Goal: Register for event/course

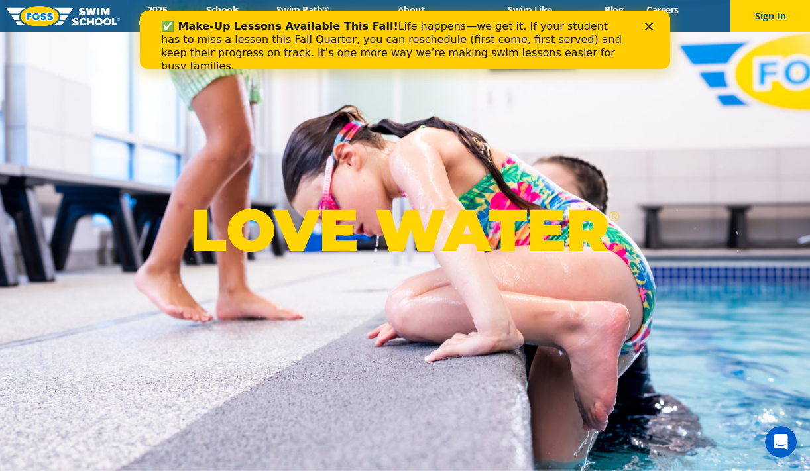
click at [649, 25] on icon "Close" at bounding box center [649, 27] width 8 height 8
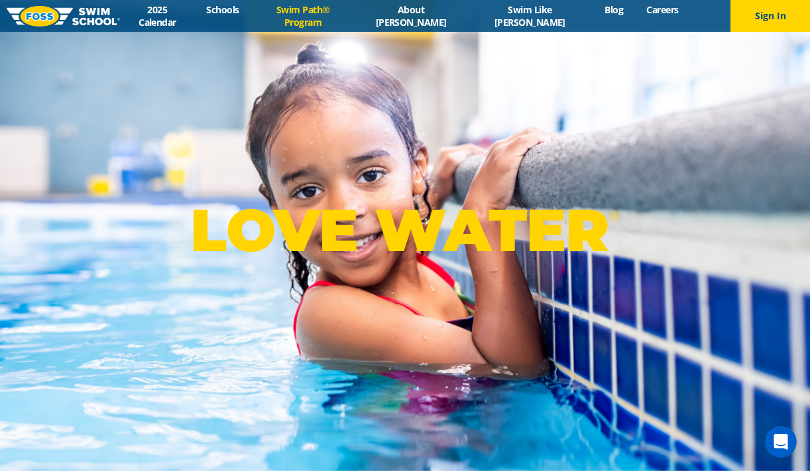
click at [347, 13] on link "Swim Path® Program" at bounding box center [303, 15] width 105 height 25
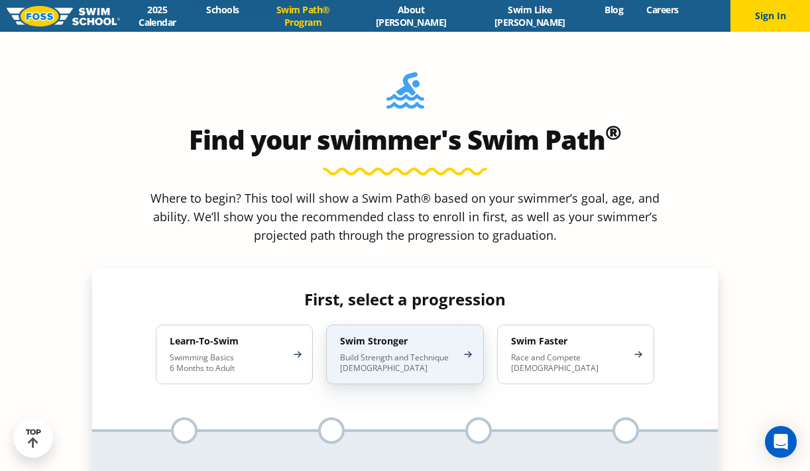
scroll to position [1172, 0]
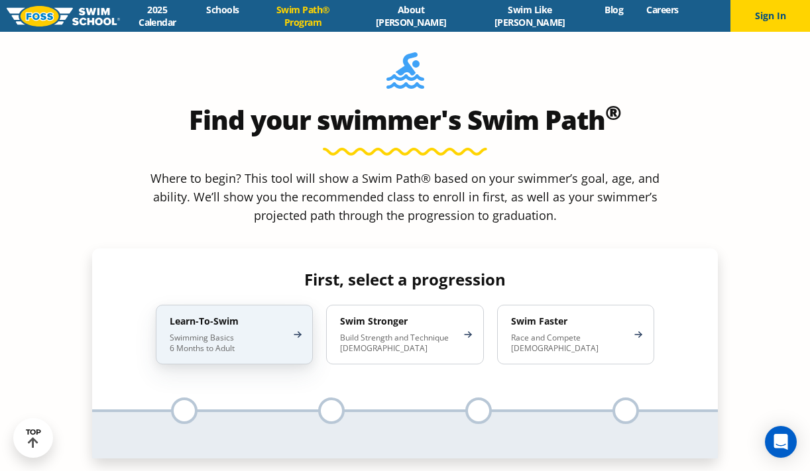
click at [249, 333] on p "Swimming Basics 6 Months to Adult" at bounding box center [228, 343] width 116 height 21
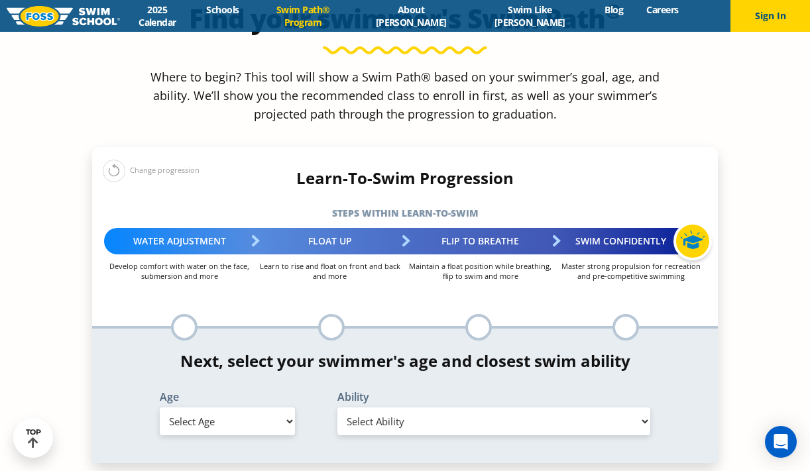
scroll to position [1278, 0]
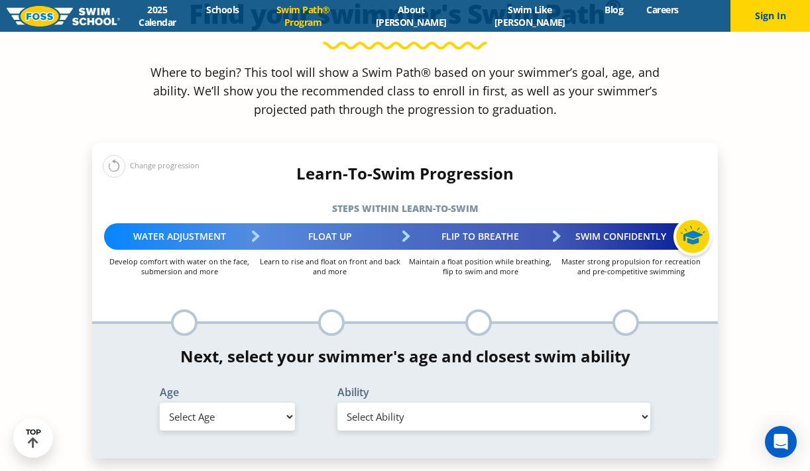
click at [262, 403] on select "Select Age [DEMOGRAPHIC_DATA] months - 1 year 1 year 2 years 3 years 4 years 5 …" at bounding box center [227, 417] width 135 height 28
select select "adult-18-years-"
click at [444, 403] on select "Select Ability First in-water experience When in the water reliant on a life ja…" at bounding box center [494, 417] width 313 height 28
select select "adult-18-years--first-in-water-experience"
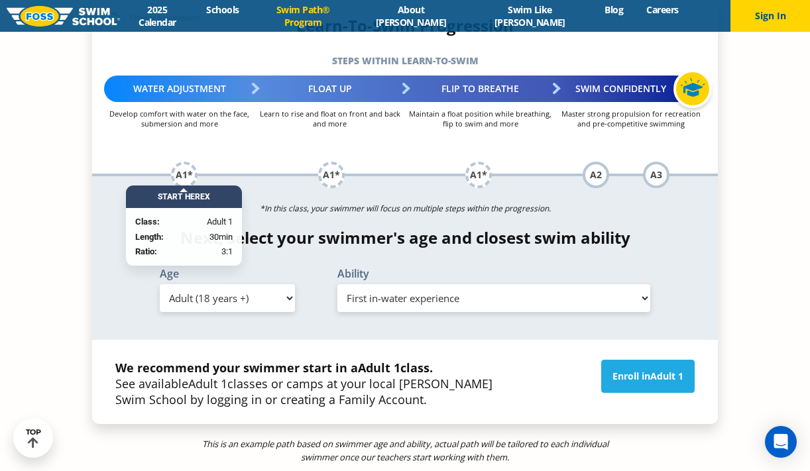
scroll to position [1425, 0]
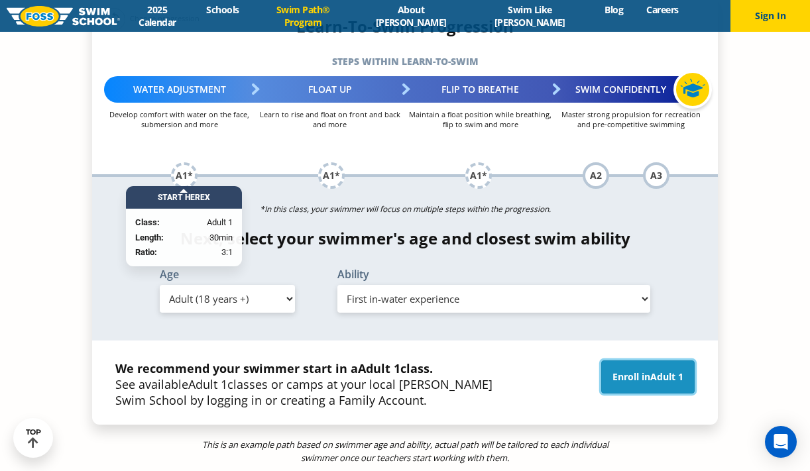
click at [654, 371] on span "Adult 1" at bounding box center [667, 377] width 33 height 13
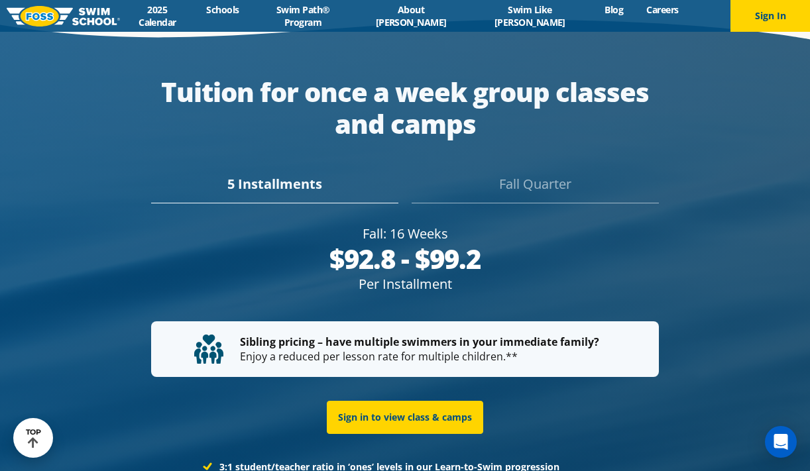
scroll to position [2424, 0]
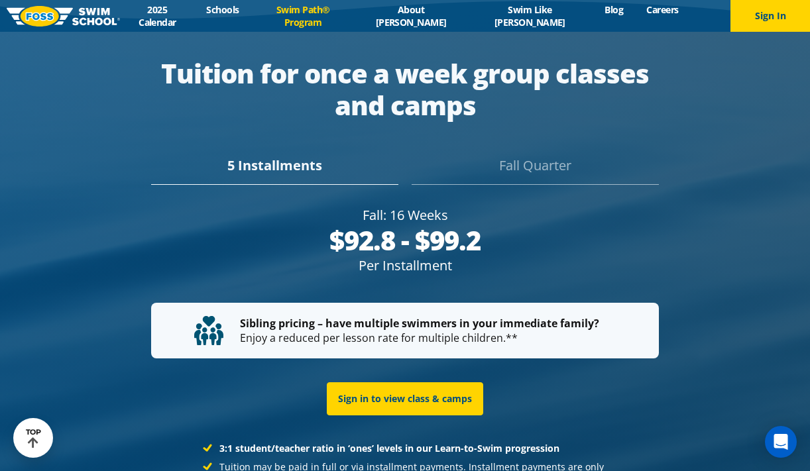
click at [320, 18] on link "Swim Path® Program" at bounding box center [303, 15] width 105 height 25
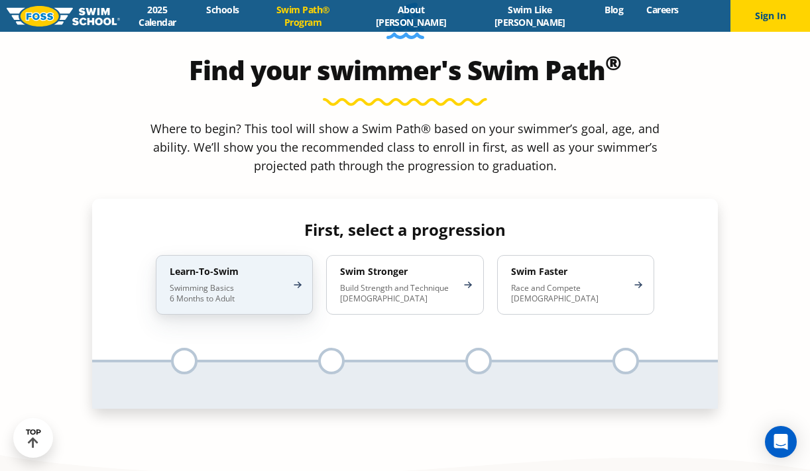
scroll to position [1216, 0]
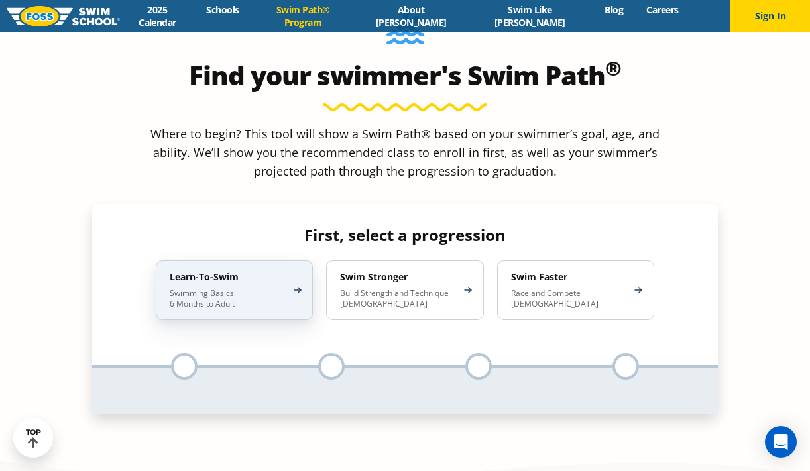
click at [254, 261] on div "Learn-To-Swim Swimming Basics 6 Months to Adult" at bounding box center [234, 291] width 157 height 60
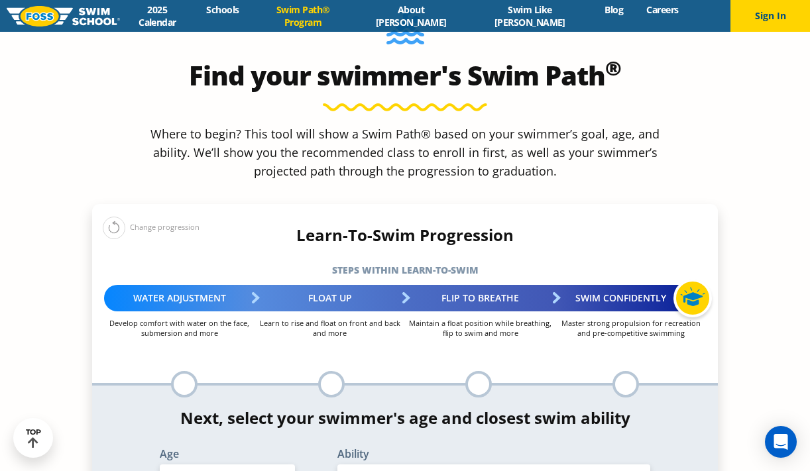
click at [265, 465] on select "Select Age [DEMOGRAPHIC_DATA] months - 1 year 1 year 2 years 3 years 4 years 5 …" at bounding box center [227, 479] width 135 height 28
select select "adult-18-years-"
click at [483, 465] on select "Select Ability First in-water experience When in the water reliant on a life ja…" at bounding box center [494, 479] width 313 height 28
select select "adult-18-years--first-in-water-experience"
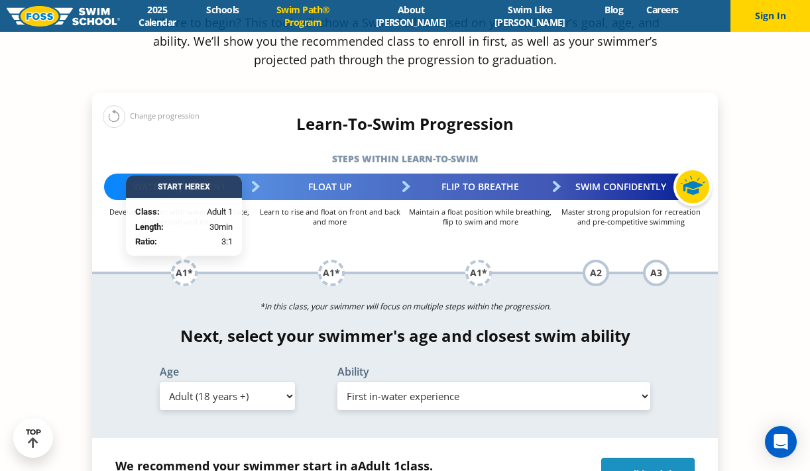
scroll to position [1329, 0]
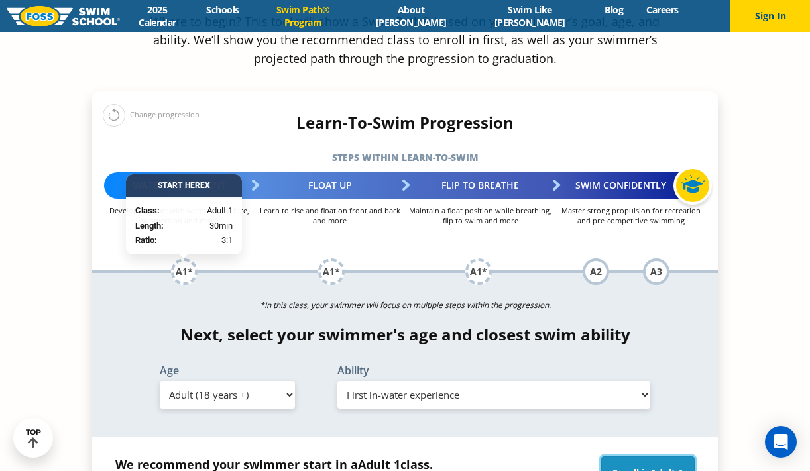
click at [643, 457] on link "Enroll in Adult 1" at bounding box center [647, 473] width 93 height 33
